Goal: Task Accomplishment & Management: Manage account settings

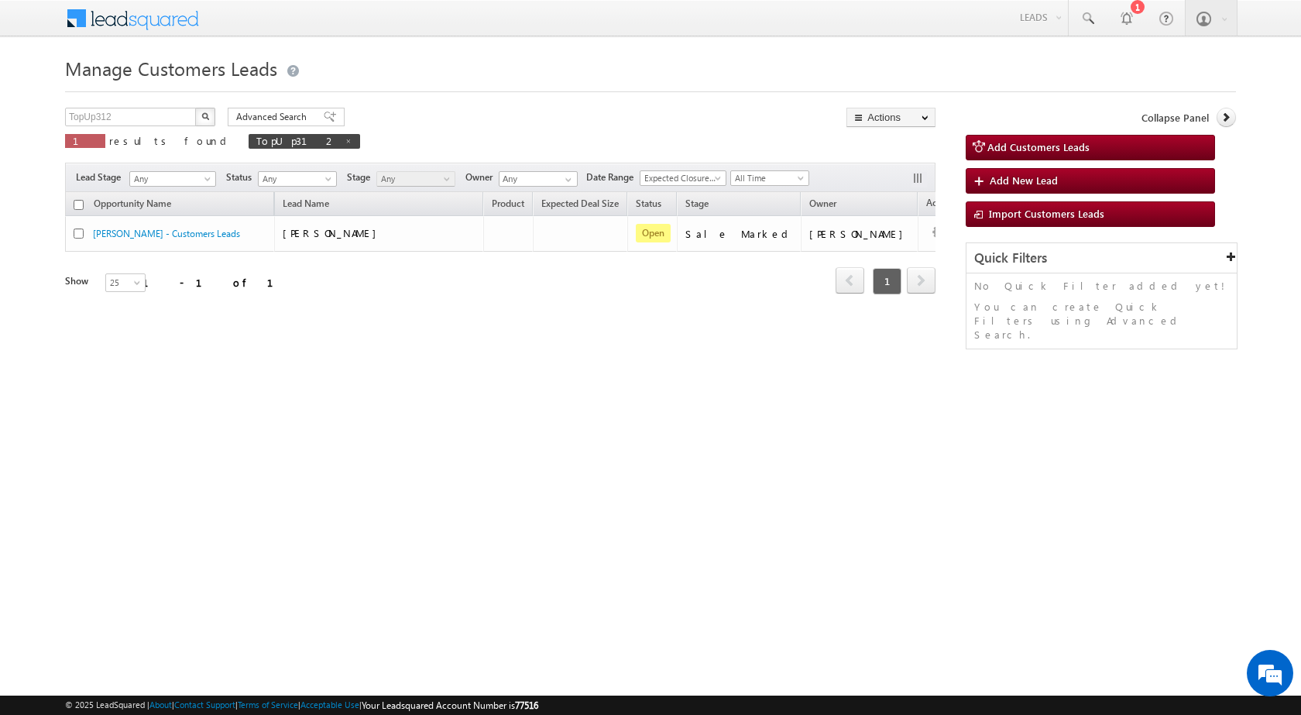
click at [1013, 12] on link "Leads" at bounding box center [1040, 17] width 55 height 34
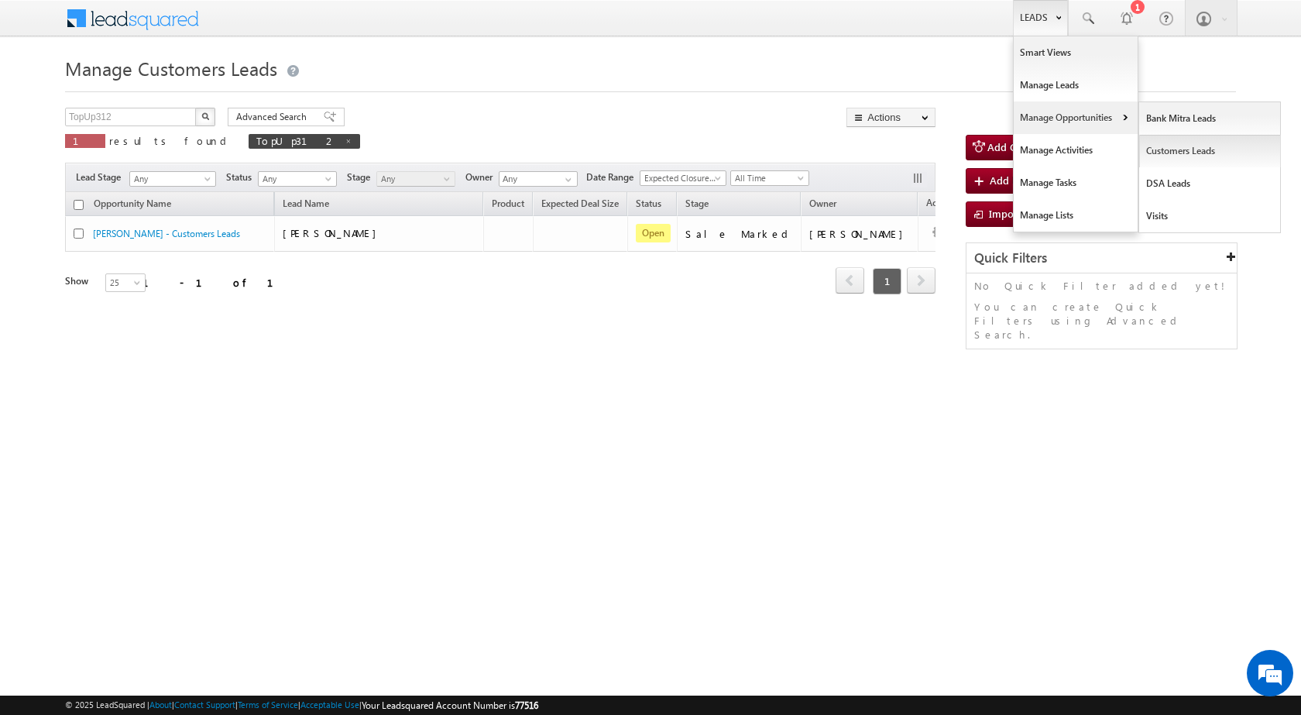
click at [1189, 148] on link "Customers Leads" at bounding box center [1210, 151] width 142 height 33
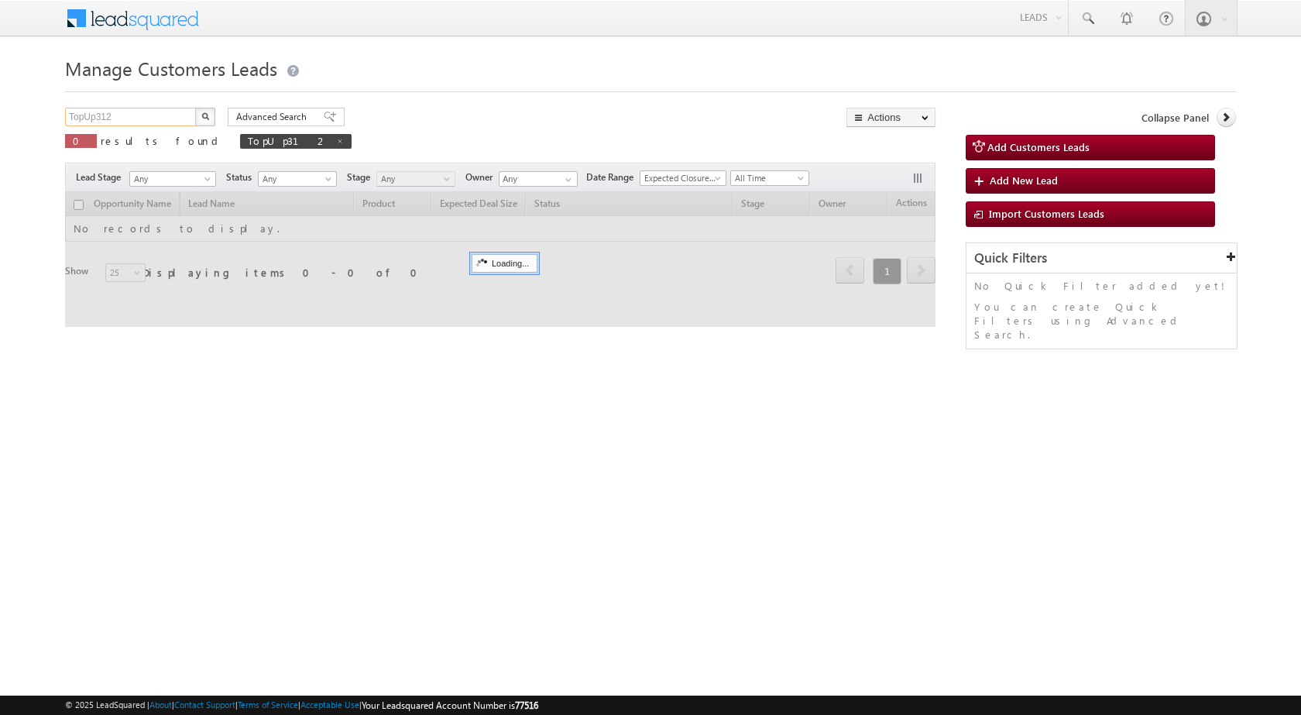
click at [176, 118] on input "TopUp312" at bounding box center [131, 117] width 132 height 19
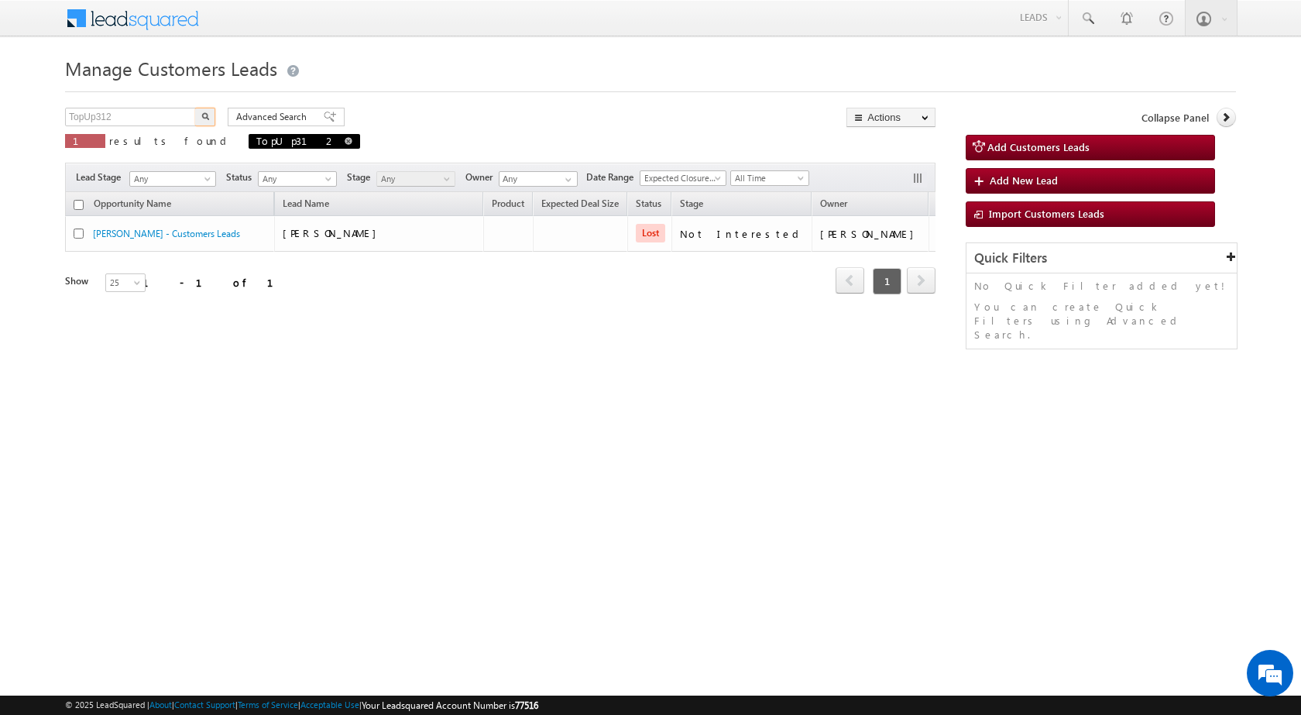
click at [345, 138] on span at bounding box center [349, 141] width 8 height 8
type input "Search Customers Leads"
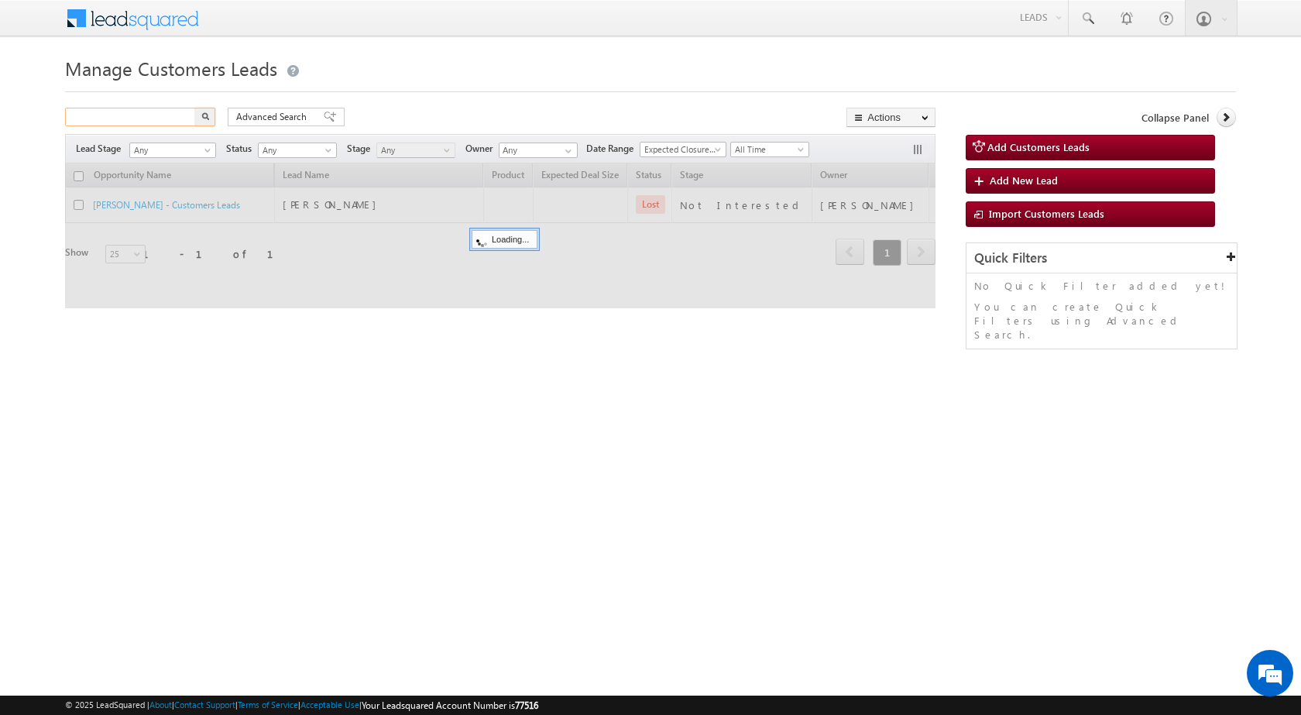
click at [160, 124] on input "text" at bounding box center [131, 117] width 132 height 19
paste input "792250"
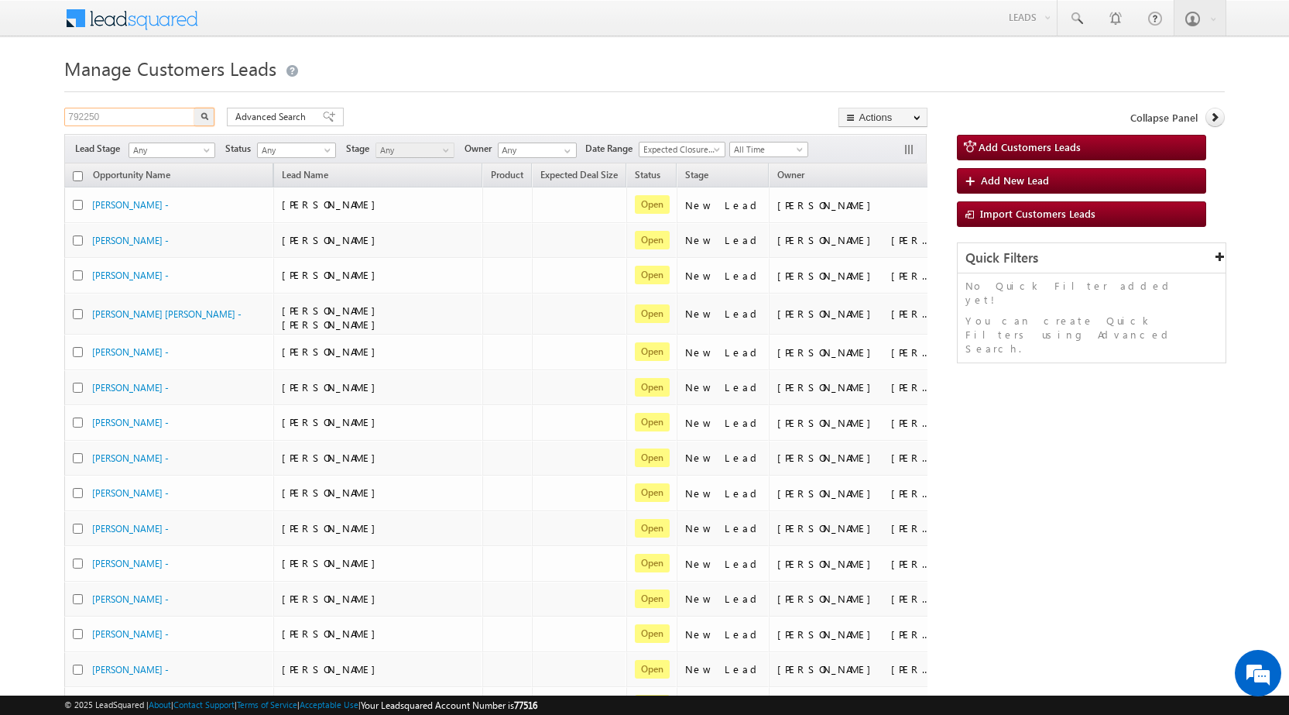
type input "792250"
click at [194, 108] on button "button" at bounding box center [204, 117] width 20 height 19
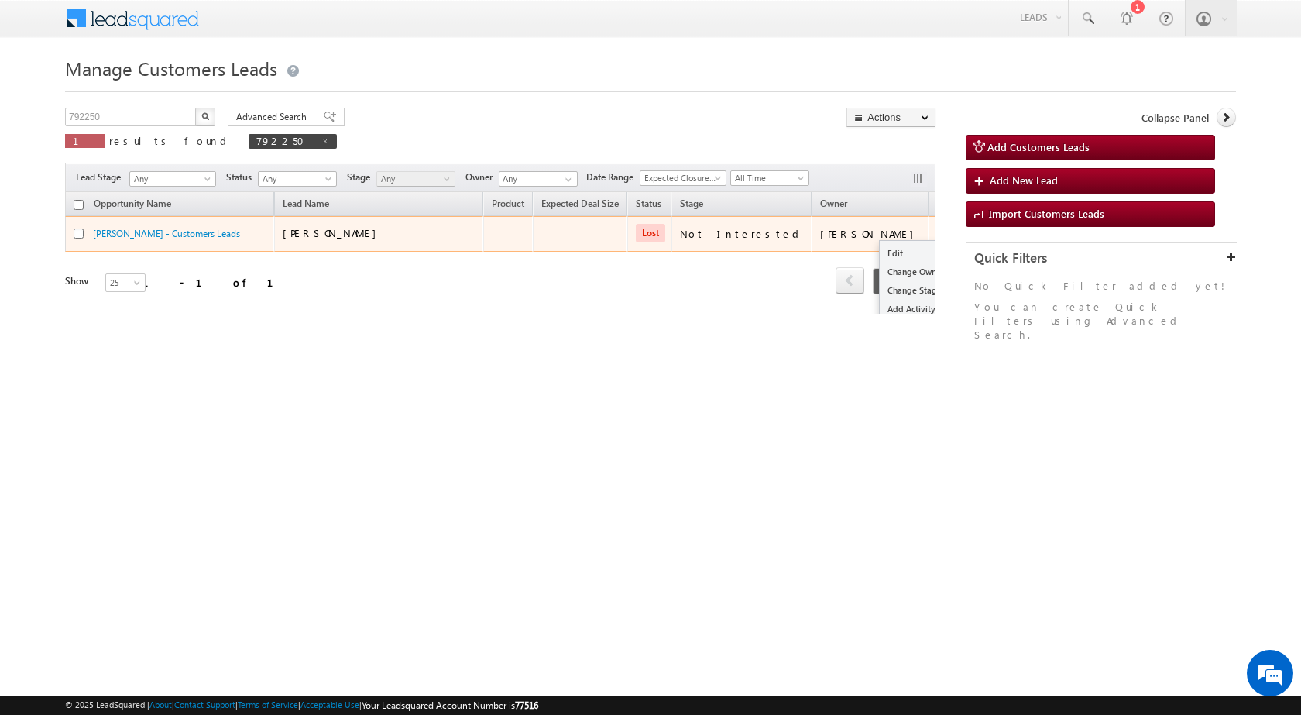
click at [937, 230] on div "Edit Change Owner Change Stage Add Activity Add Task Delete" at bounding box center [949, 234] width 25 height 20
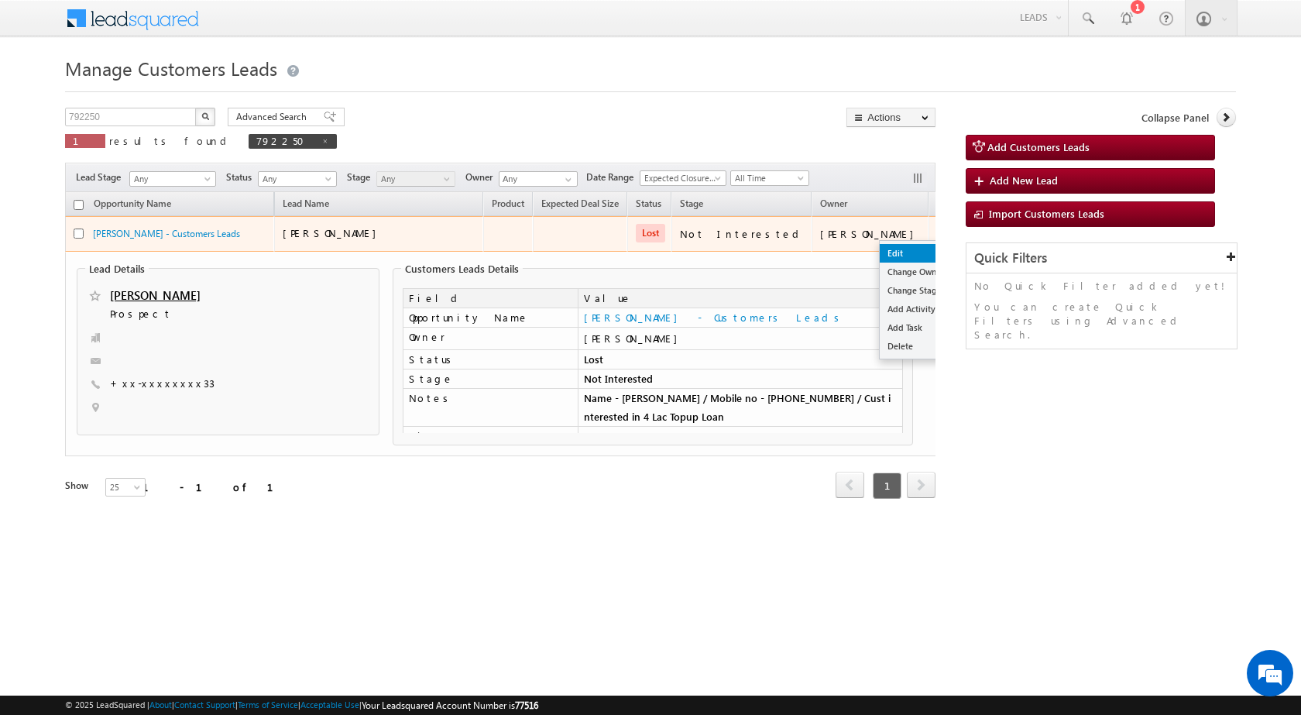
click at [880, 255] on link "Edit" at bounding box center [918, 253] width 77 height 19
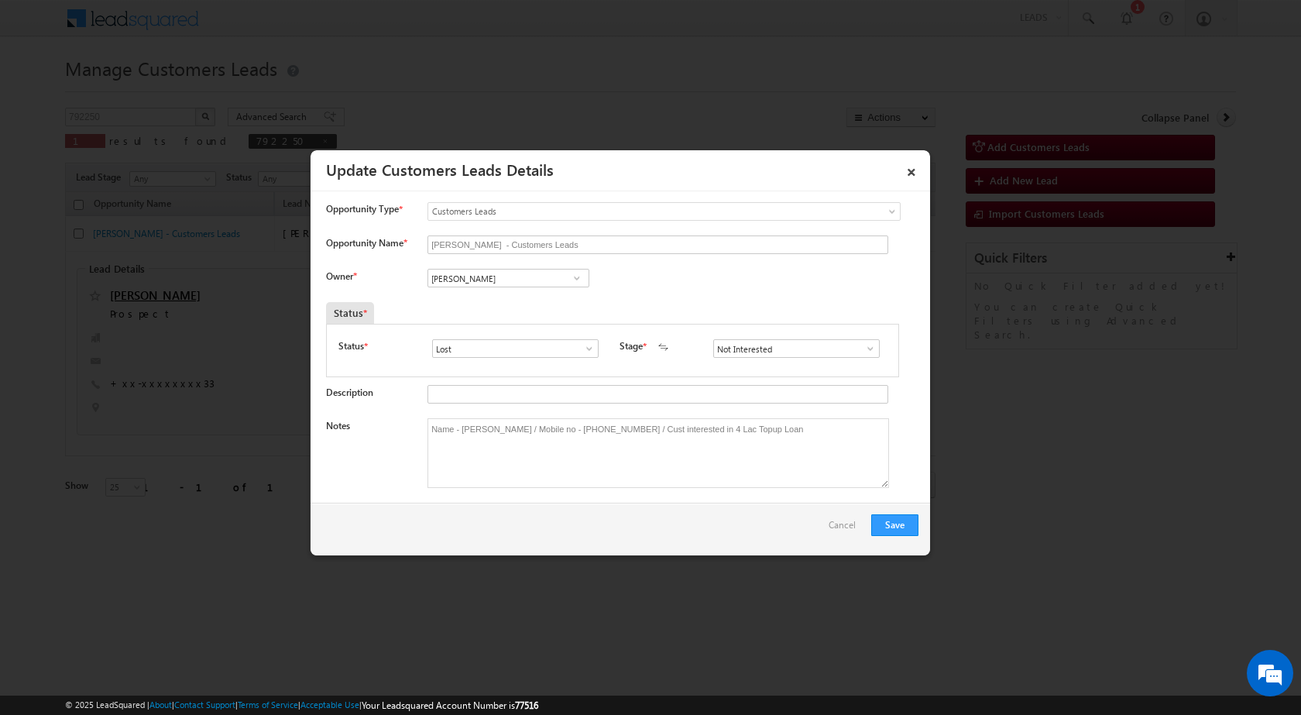
click at [586, 348] on span at bounding box center [588, 348] width 15 height 12
click at [503, 366] on link "Open" at bounding box center [515, 367] width 166 height 18
type input "Open"
click at [734, 352] on input at bounding box center [796, 348] width 166 height 19
click at [481, 273] on input "Santosh Kumar" at bounding box center [508, 278] width 162 height 19
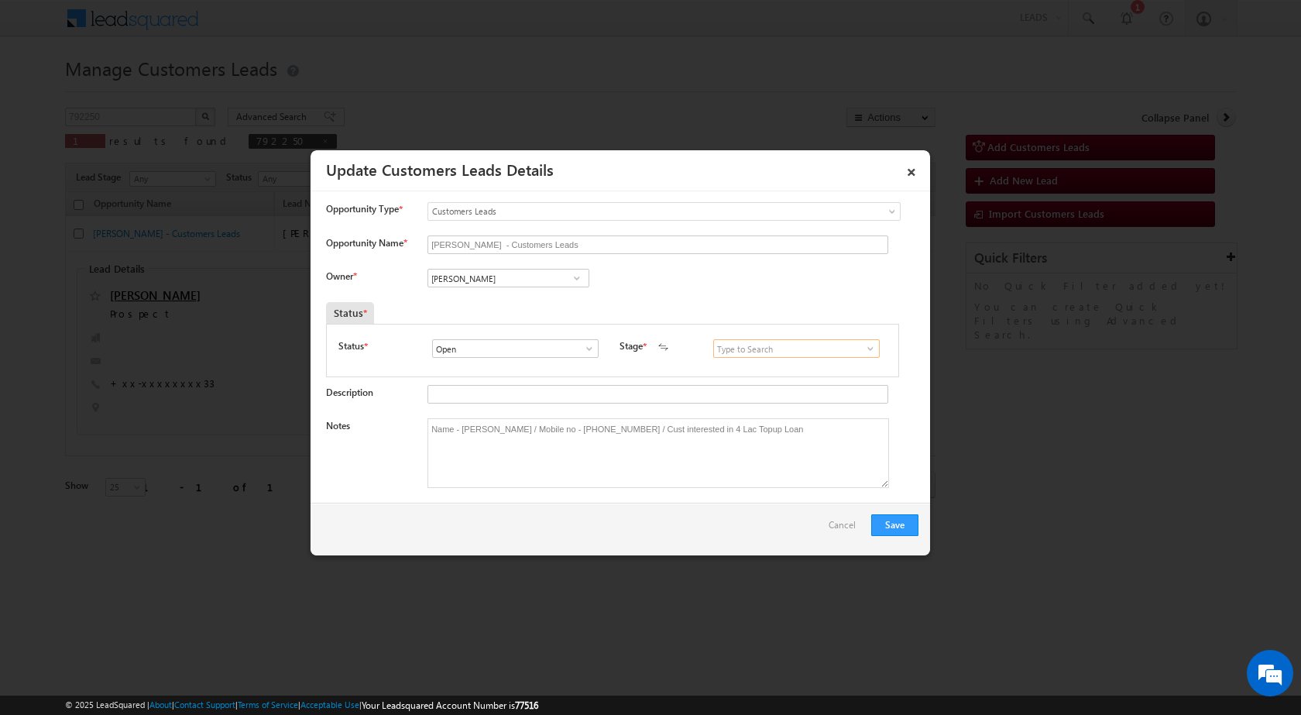
click at [809, 354] on input at bounding box center [796, 348] width 166 height 19
click at [869, 355] on input at bounding box center [796, 348] width 166 height 19
click at [863, 349] on span at bounding box center [870, 348] width 15 height 12
click at [791, 417] on link "Sales Marked" at bounding box center [796, 415] width 166 height 18
type input "Sales Marked"
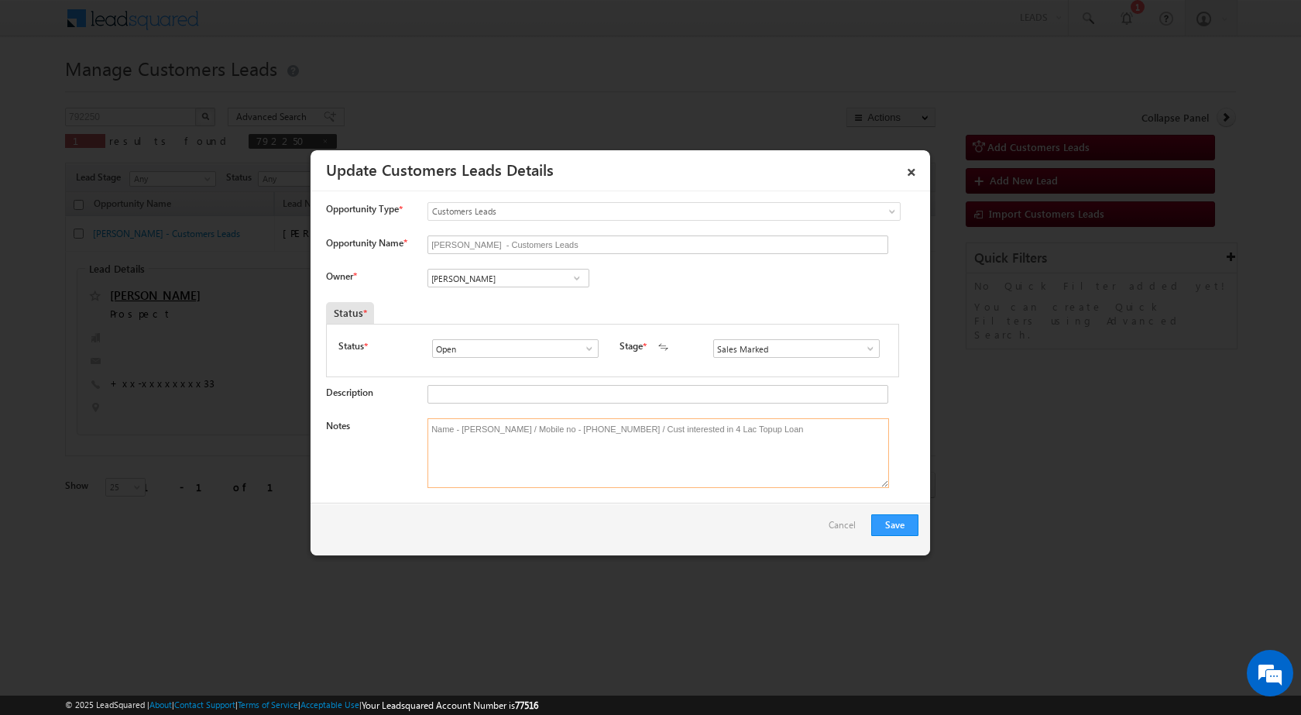
click at [609, 446] on textarea "Name - Satto Devi / Mobile no - 8449586881 / Cust interested in 4 Lac Topup Loan" at bounding box center [657, 453] width 461 height 70
click at [534, 437] on textarea "Name - Satto Devi / Mobile no - 8449586881 / Cust interested in 4 Lac Topup Loan" at bounding box center [657, 453] width 461 height 70
click at [882, 519] on button "Save" at bounding box center [894, 525] width 47 height 22
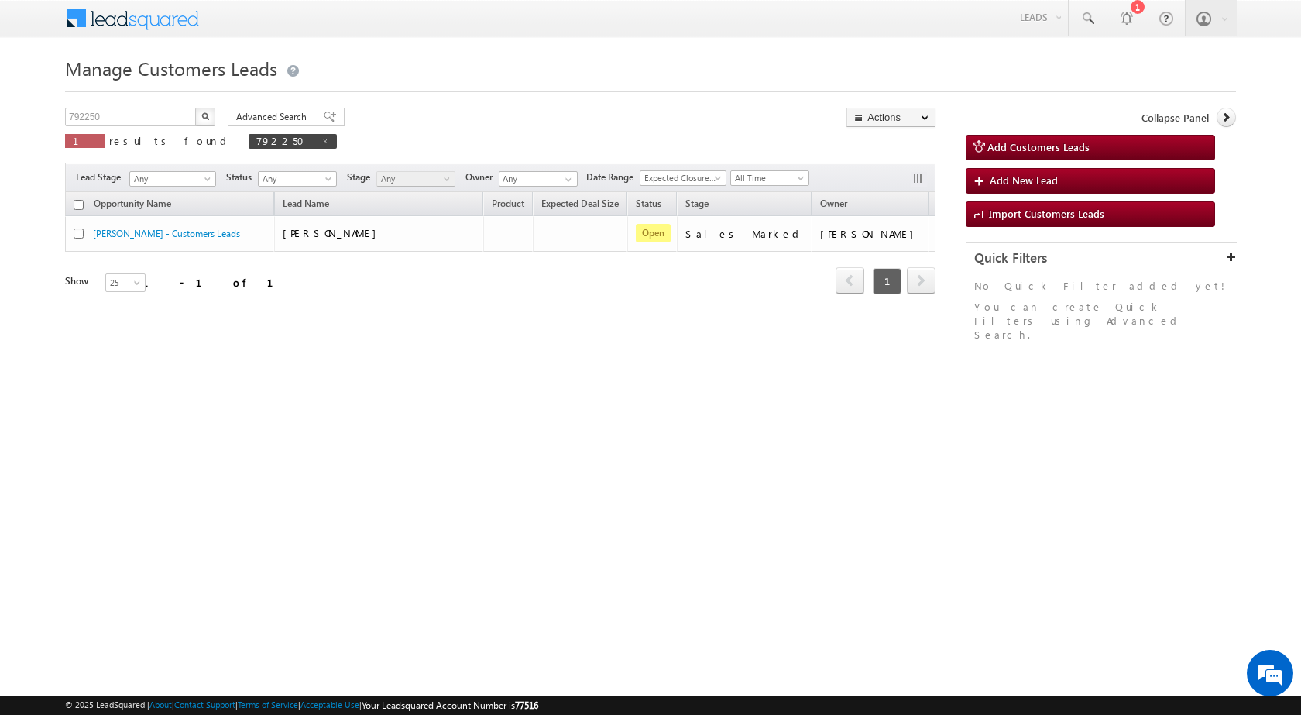
click at [355, 373] on div "Manage Customers Leads Customers Leads updated successfully. 792250 X 1 results…" at bounding box center [650, 245] width 1171 height 387
drag, startPoint x: 303, startPoint y: 310, endPoint x: 218, endPoint y: 9, distance: 312.8
click at [302, 310] on div "Opportunity Name Lead Name Product Expected Deal Size Status Stage Owner Action…" at bounding box center [500, 253] width 870 height 122
click at [321, 142] on span at bounding box center [325, 141] width 8 height 8
type input "Search Customers Leads"
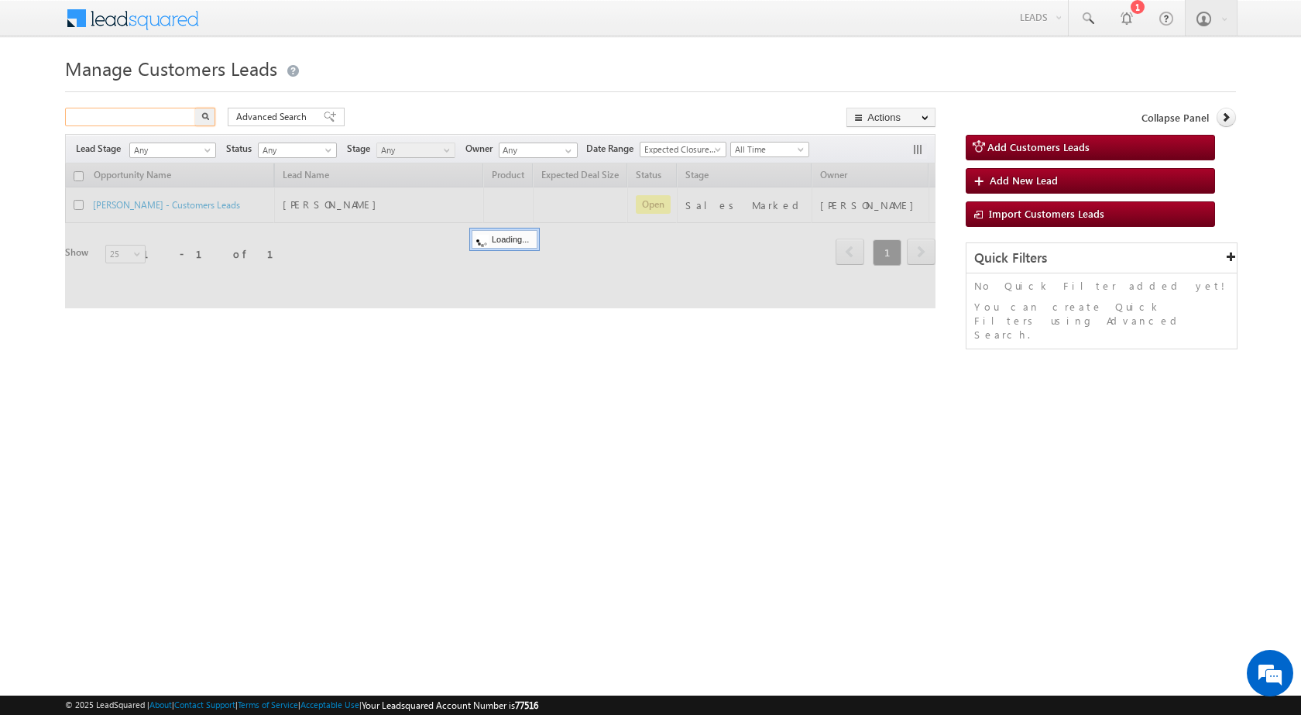
click at [168, 121] on input "text" at bounding box center [131, 117] width 132 height 19
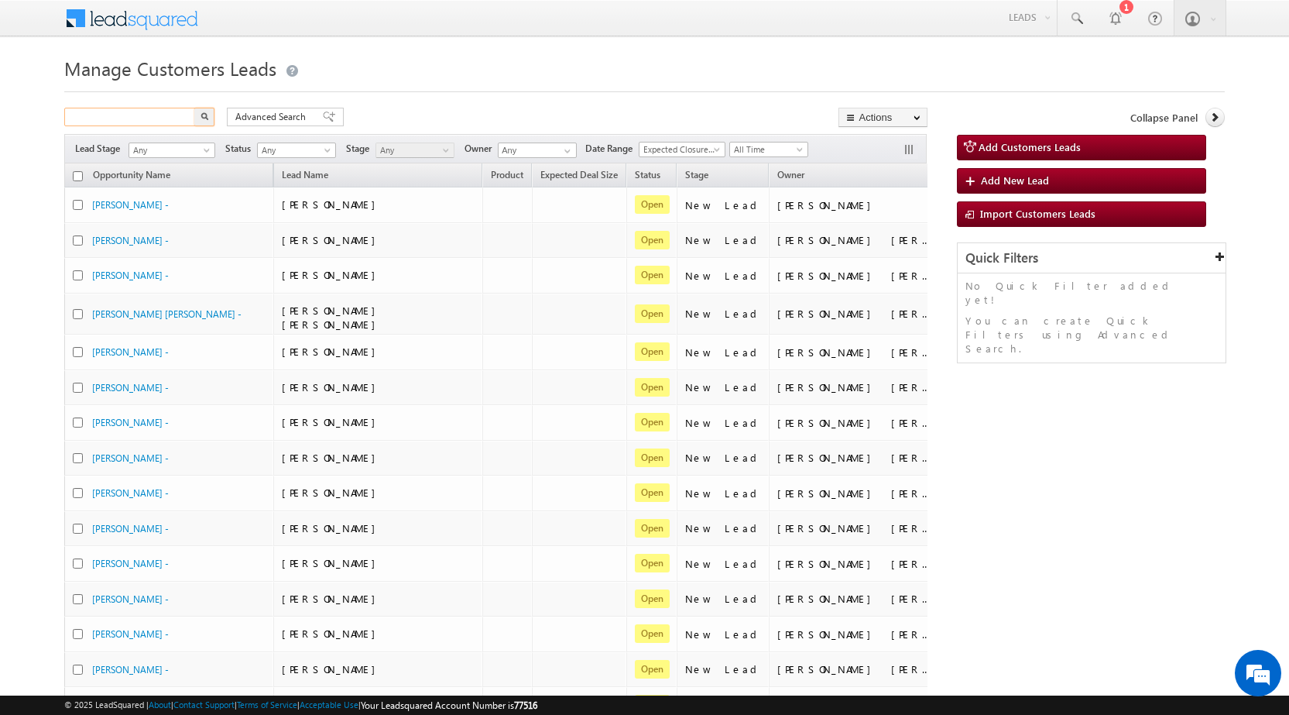
paste input "922032"
type input "922032"
click at [206, 118] on img "button" at bounding box center [205, 116] width 8 height 8
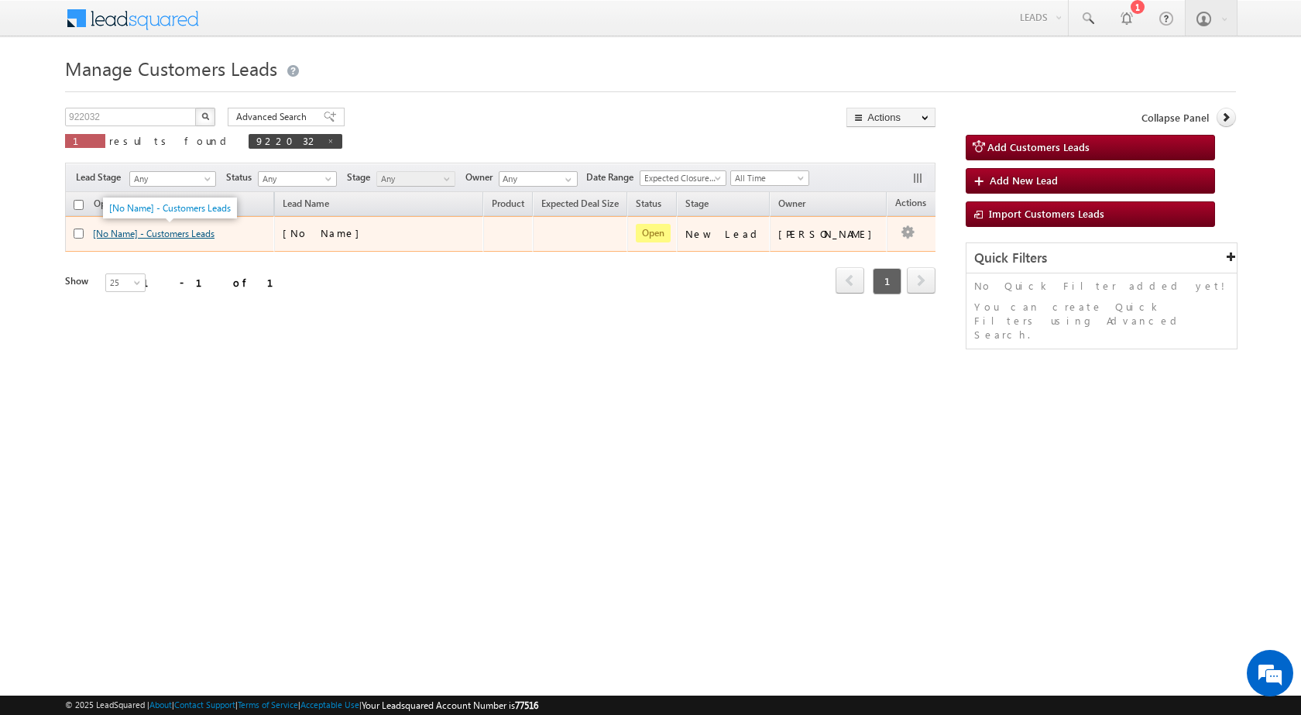
click at [169, 229] on link "[No Name] - Customers Leads" at bounding box center [154, 234] width 122 height 12
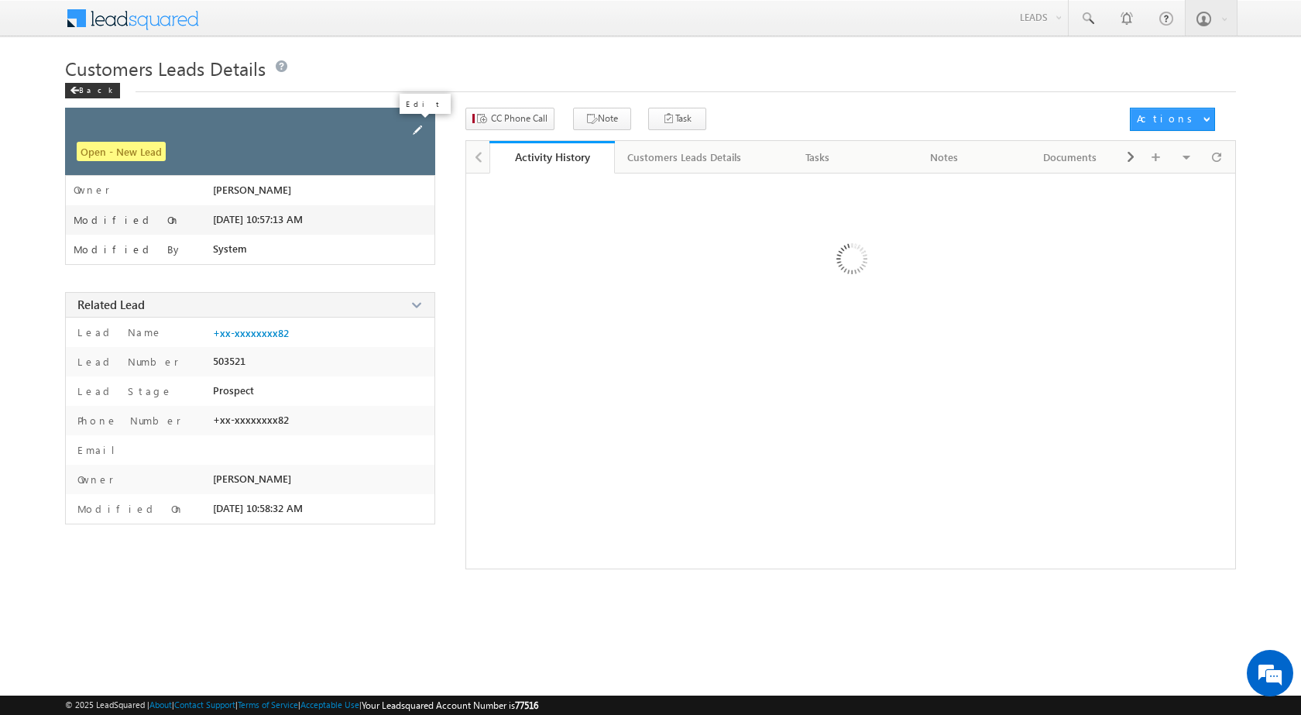
click at [418, 128] on span at bounding box center [417, 130] width 17 height 17
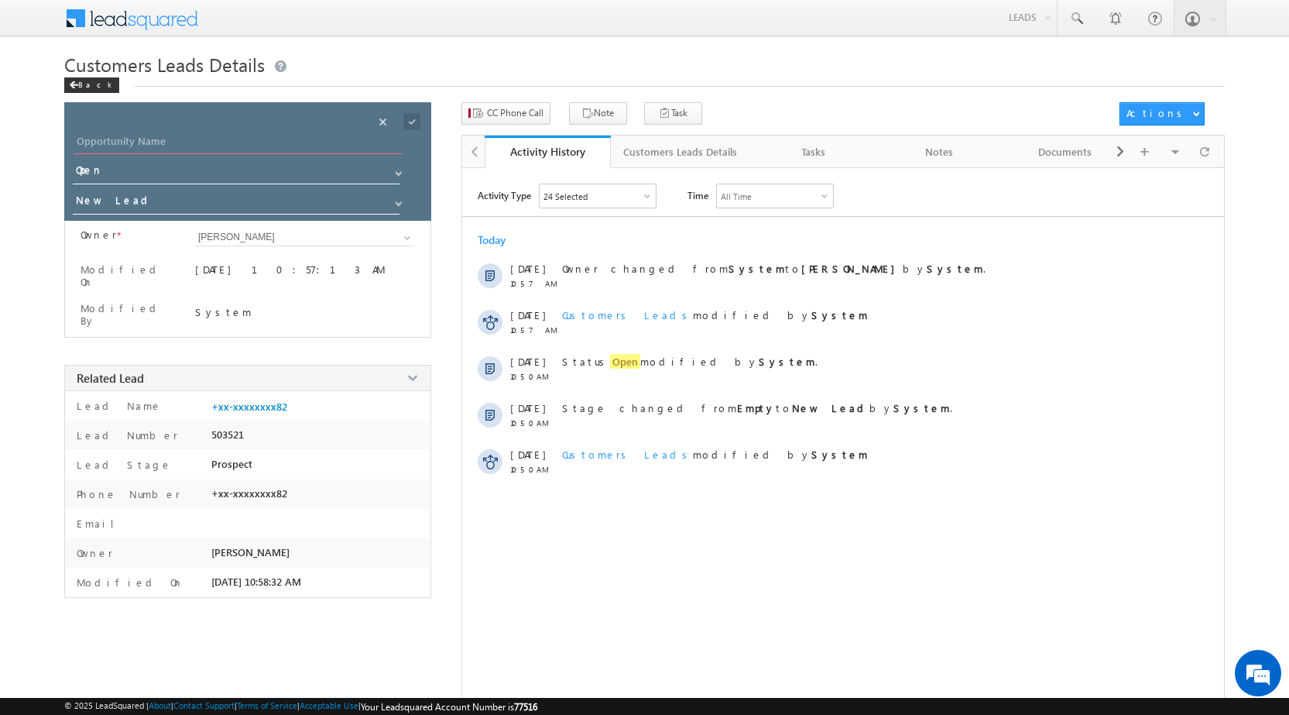
click at [171, 132] on input "Opportunity Name" at bounding box center [238, 143] width 329 height 22
type input "[PERSON_NAME]"
click at [396, 175] on span at bounding box center [399, 173] width 12 height 12
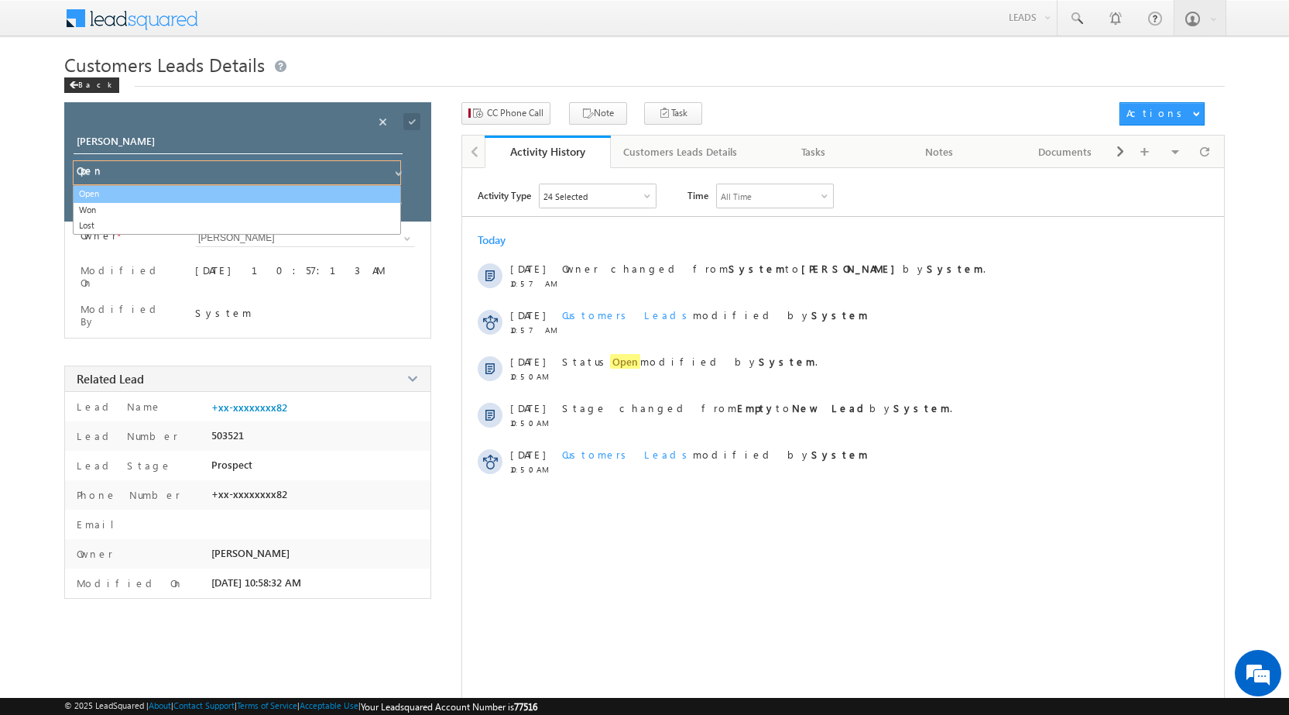
click at [269, 197] on link "Open" at bounding box center [237, 194] width 328 height 18
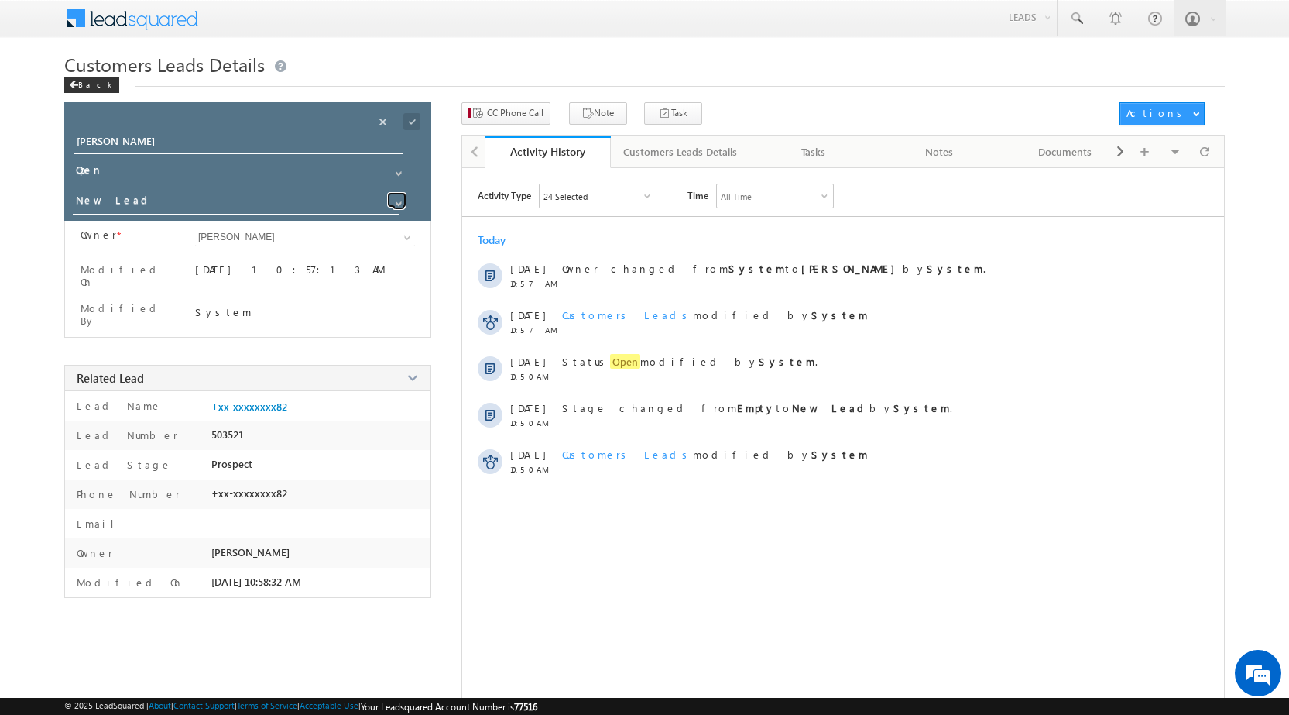
click at [400, 200] on span at bounding box center [399, 203] width 12 height 12
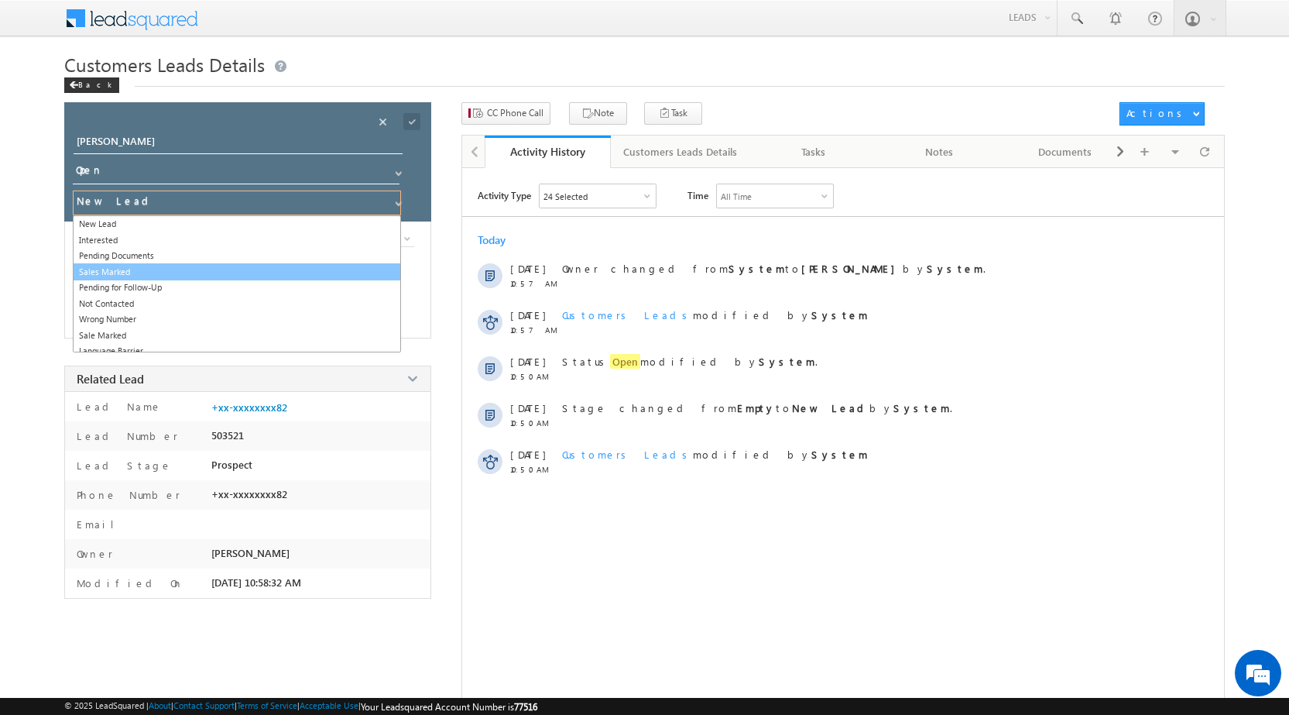
click at [290, 271] on link "Sales Marked" at bounding box center [237, 272] width 328 height 18
type input "Sales Marked"
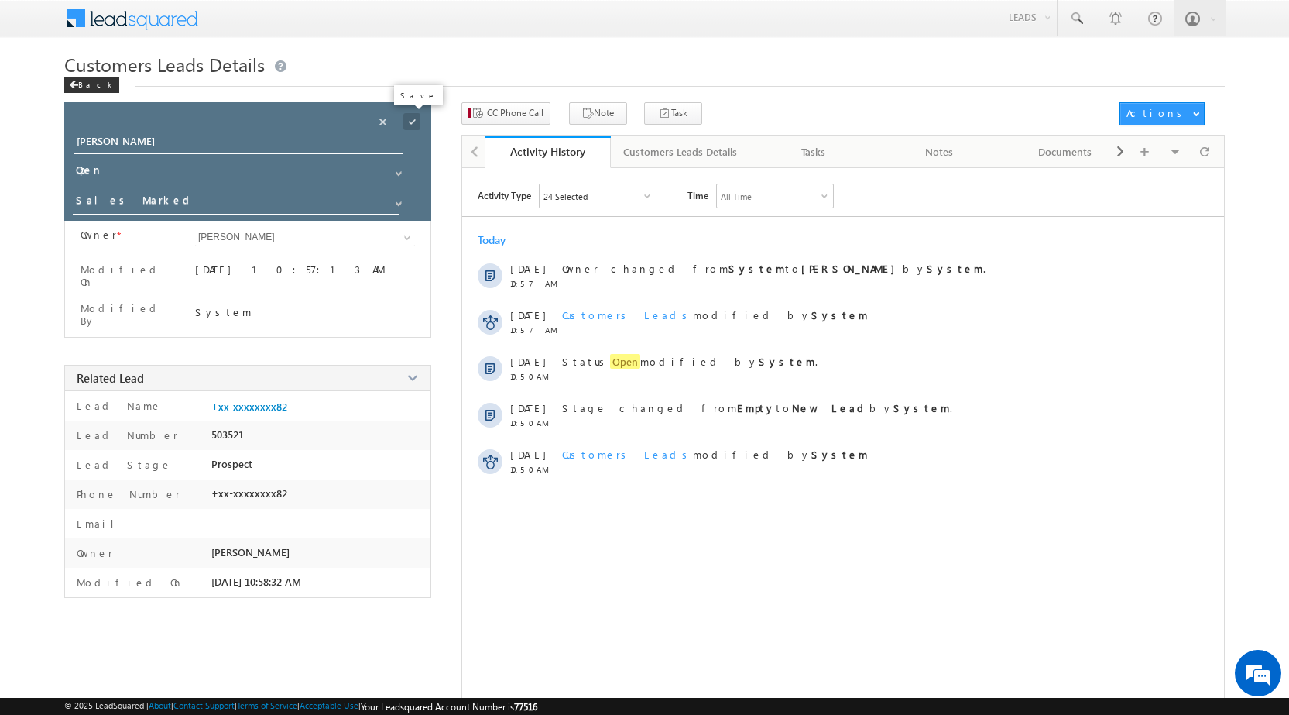
click at [409, 121] on span at bounding box center [411, 121] width 17 height 17
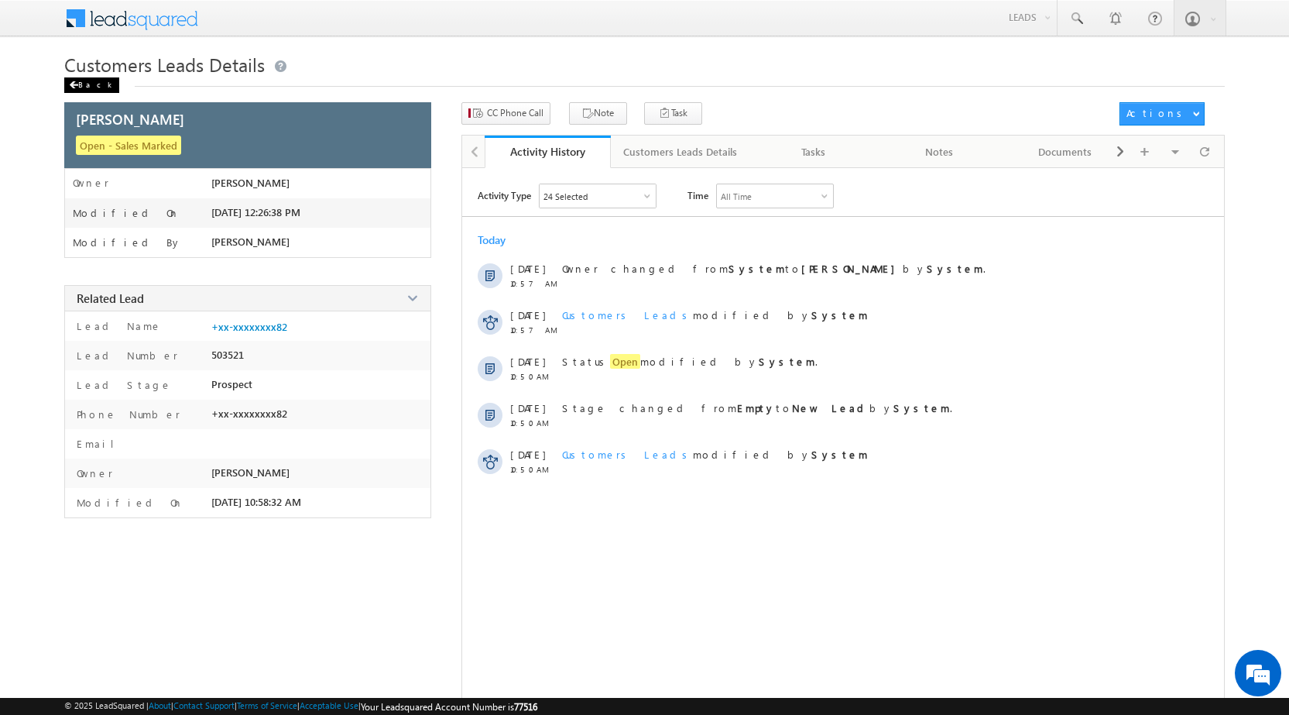
click at [91, 89] on div "Back" at bounding box center [91, 84] width 55 height 15
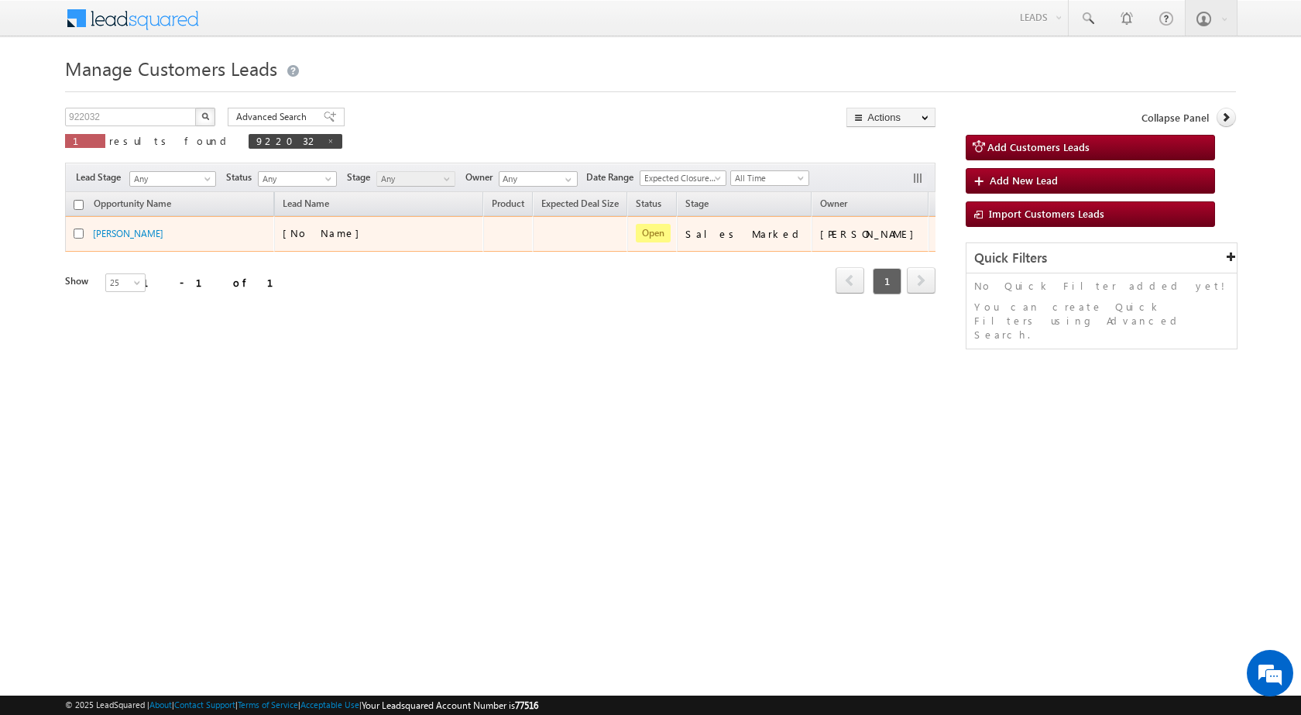
click at [928, 232] on td "Edit Change Owner Change Stage Add Activity Add Task Delete" at bounding box center [960, 234] width 64 height 36
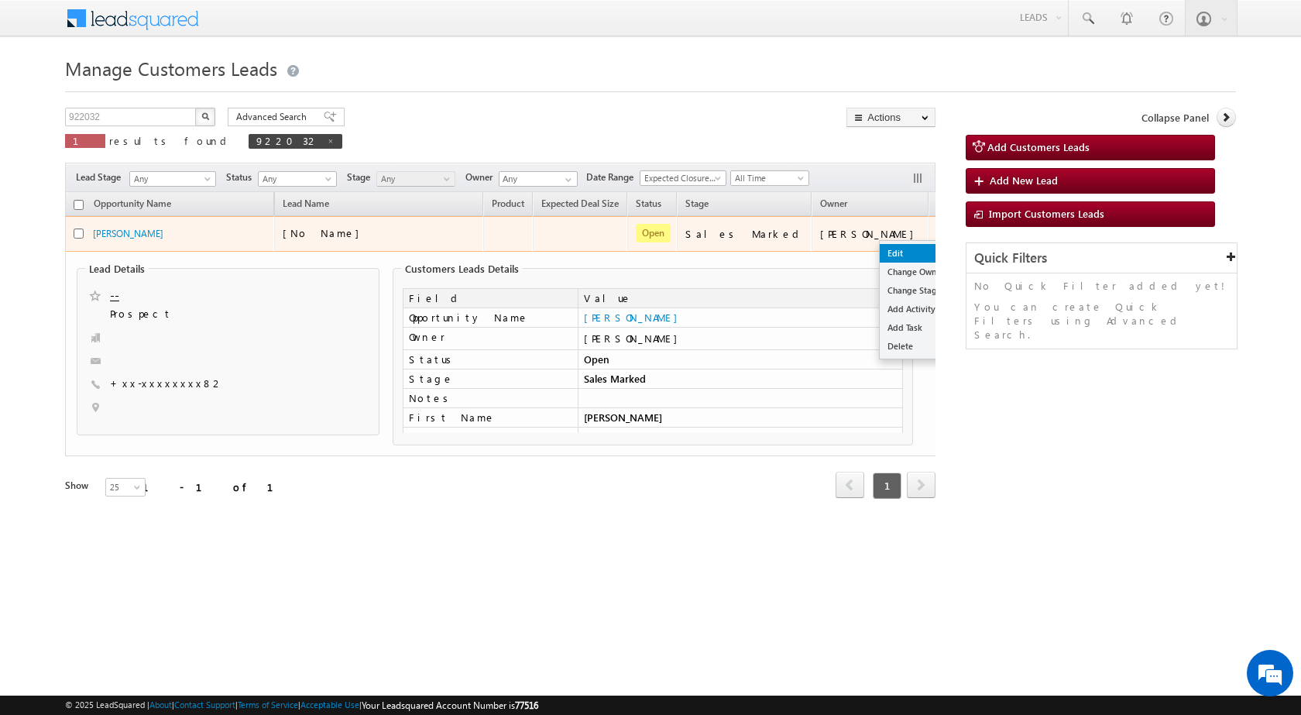
click at [880, 245] on link "Edit" at bounding box center [918, 253] width 77 height 19
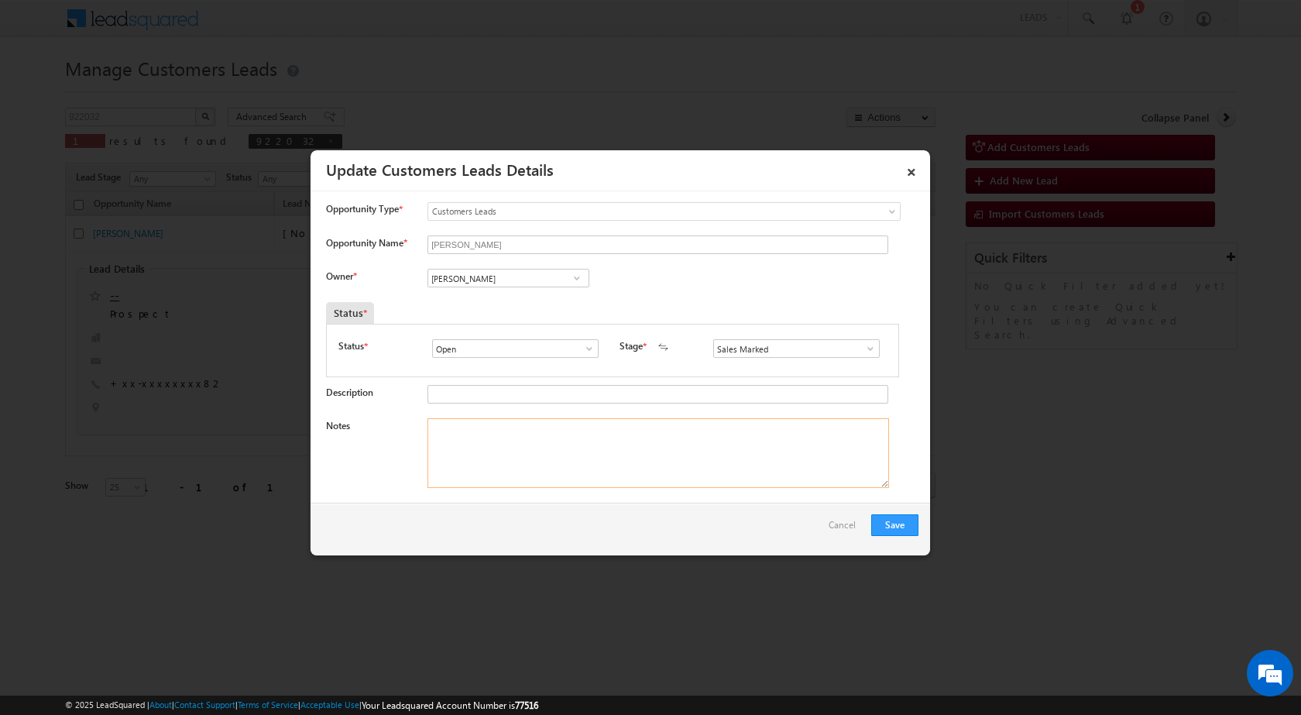
click at [587, 465] on textarea "Notes" at bounding box center [657, 453] width 461 height 70
paste textarea "Mobile number - 9519796082 / Name – satyam mishra / Construction loan / Qv - 25…"
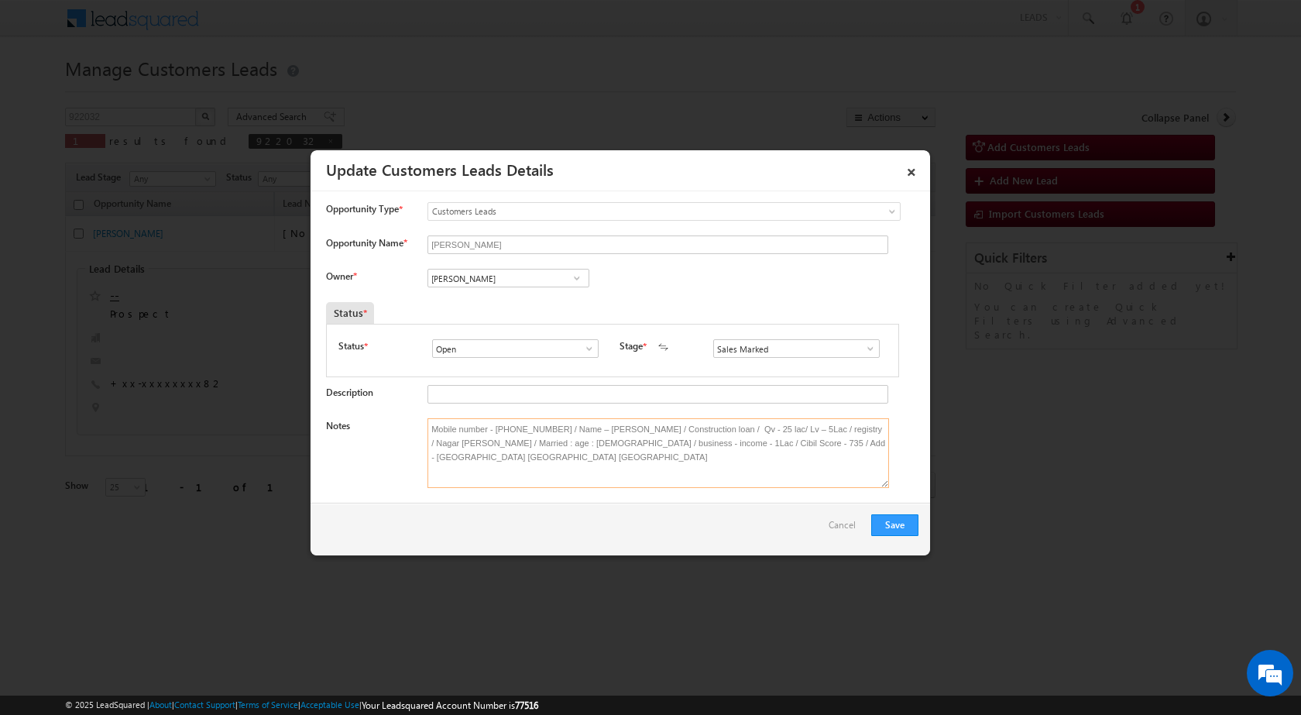
type textarea "Mobile number - 9519796082 / Name – satyam mishra / Construction loan / Qv - 25…"
click at [576, 276] on span at bounding box center [576, 278] width 15 height 12
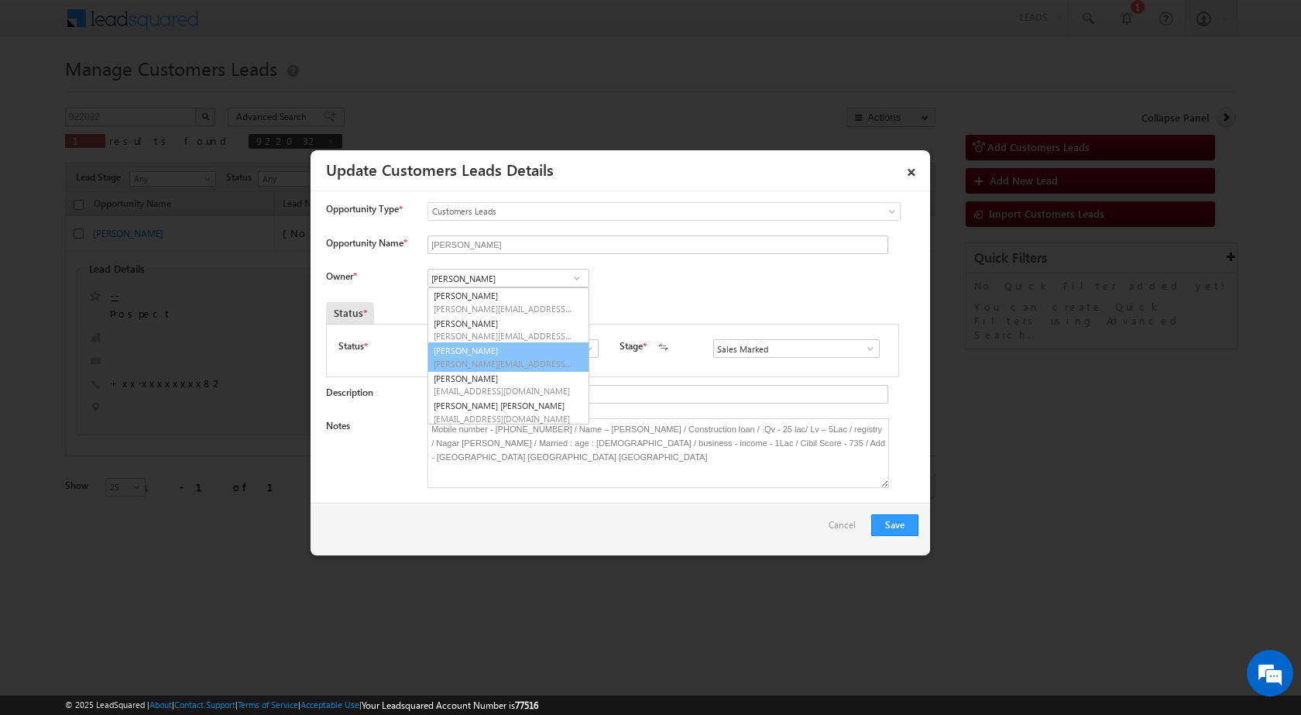
click at [614, 372] on div "Status * Open Won Lost Open Stage * New Lead Interested Pending Documents" at bounding box center [612, 350] width 573 height 53
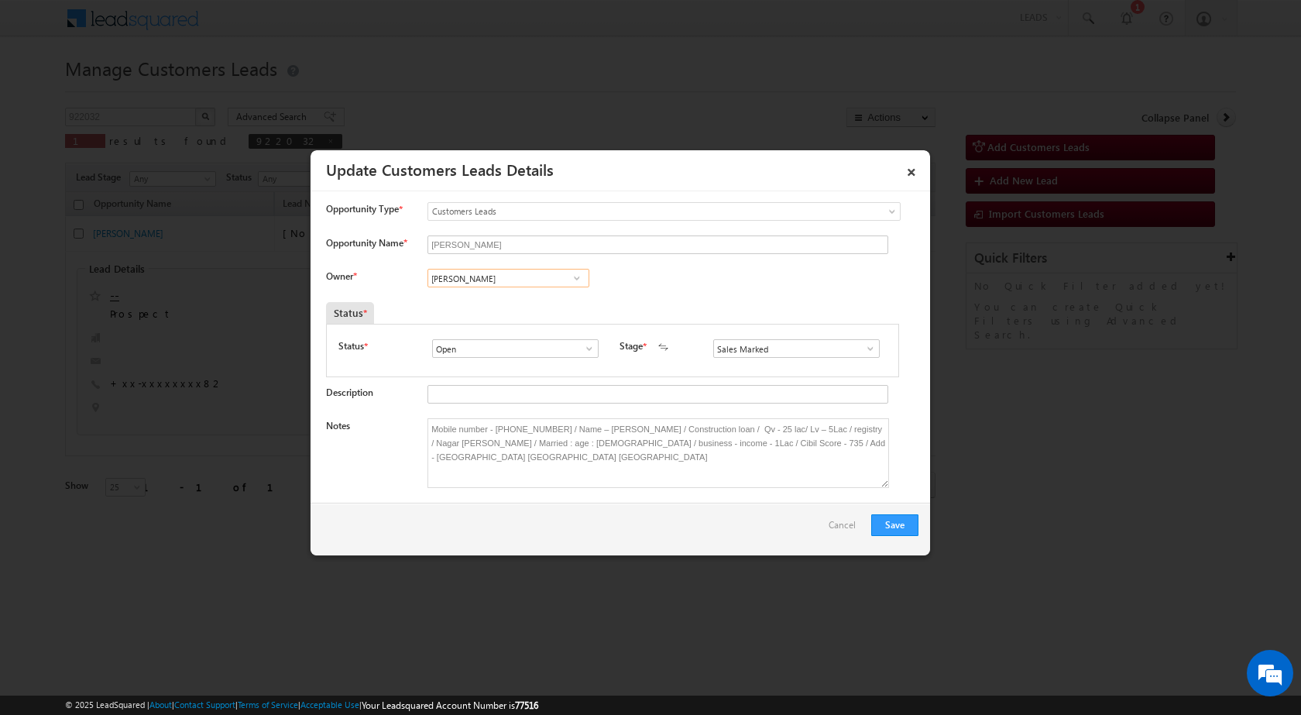
click at [474, 281] on input "Vikas Halwai" at bounding box center [508, 278] width 162 height 19
paste input "rana.singh@sgrlimited.in"
click at [482, 297] on link "Rana Sangram Singh rana.singh@sgrlimited.in" at bounding box center [508, 301] width 162 height 29
type input "[PERSON_NAME]"
click at [885, 522] on button "Save" at bounding box center [894, 525] width 47 height 22
